Goal: Navigation & Orientation: Find specific page/section

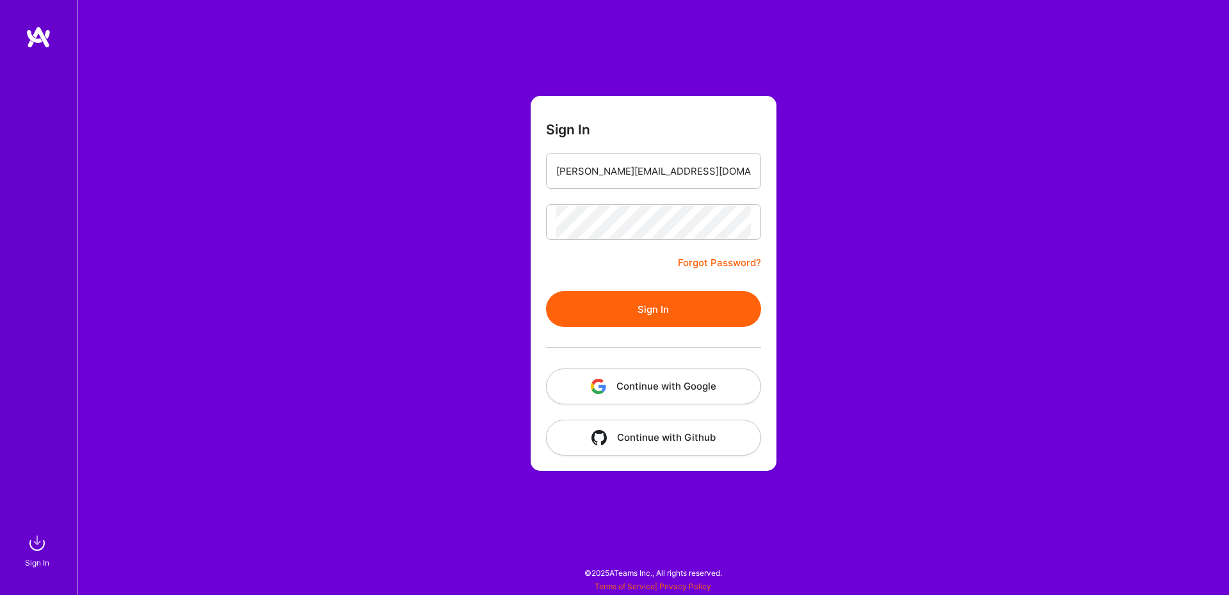
type input "[PERSON_NAME][EMAIL_ADDRESS][DOMAIN_NAME]"
click at [681, 315] on button "Sign In" at bounding box center [653, 309] width 215 height 36
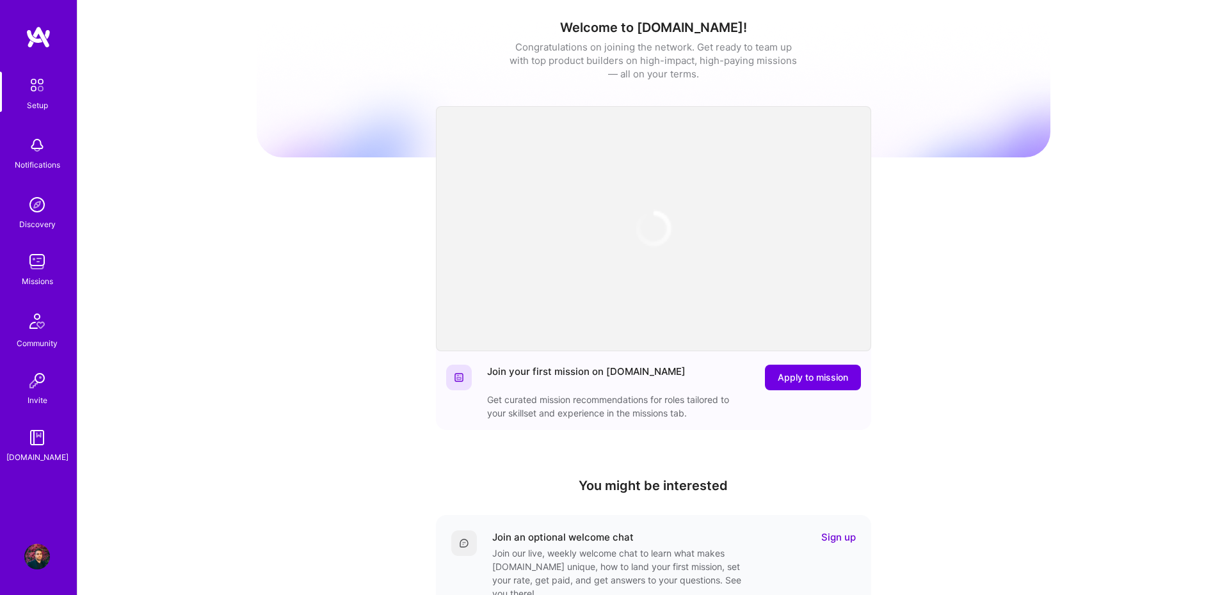
click at [40, 259] on img at bounding box center [37, 262] width 26 height 26
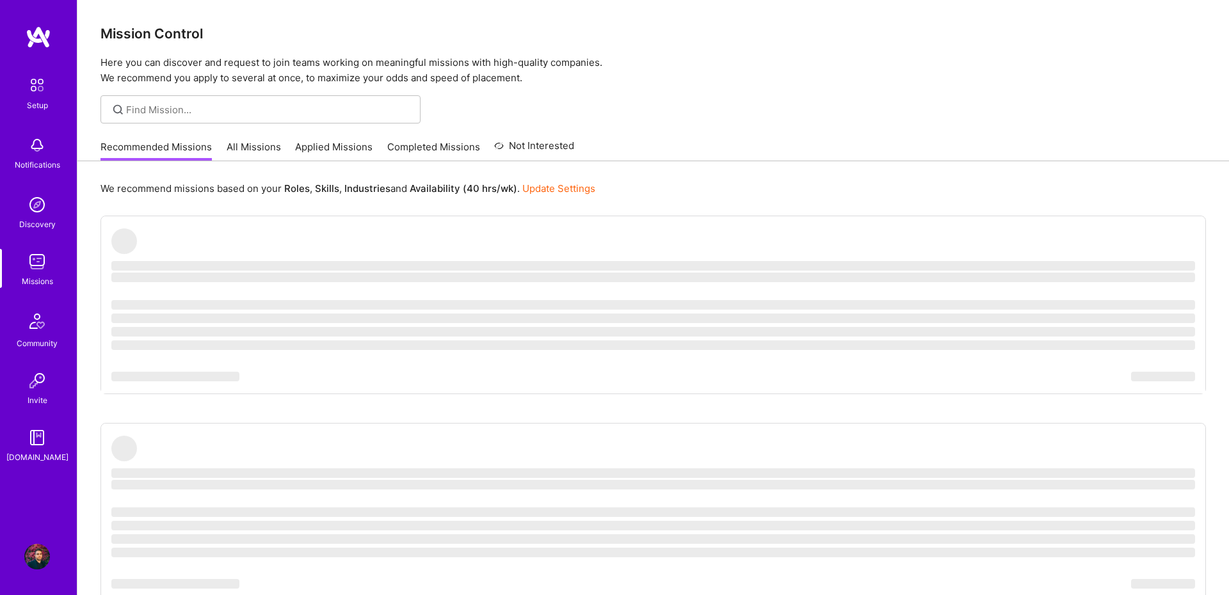
click at [256, 149] on link "All Missions" at bounding box center [254, 150] width 54 height 21
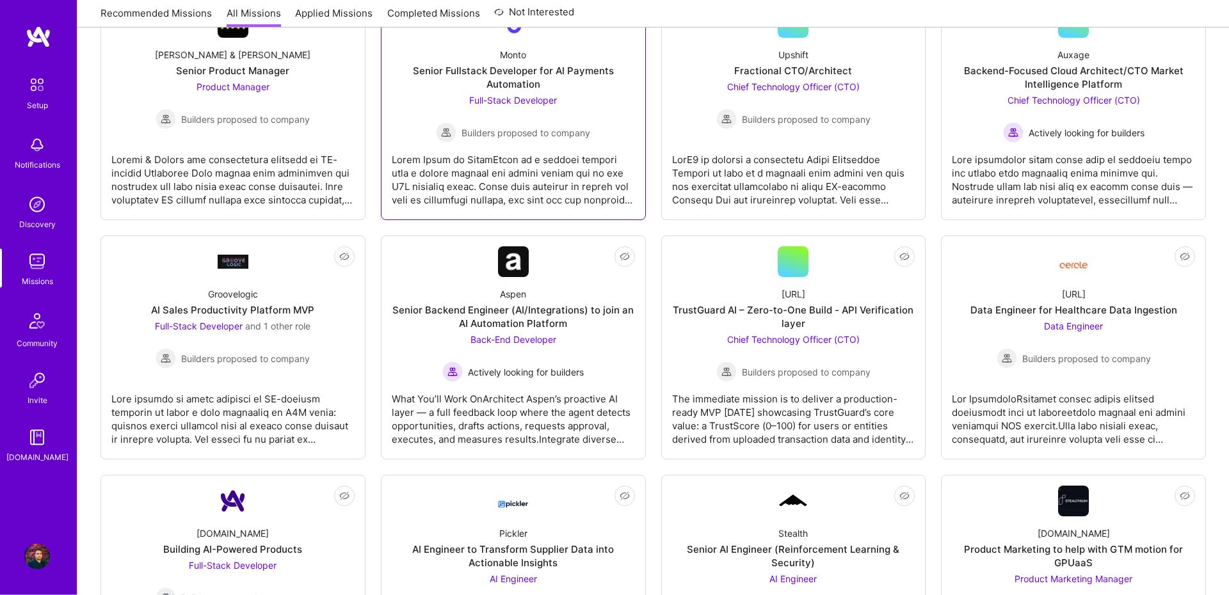
scroll to position [353, 0]
